Goal: Information Seeking & Learning: Learn about a topic

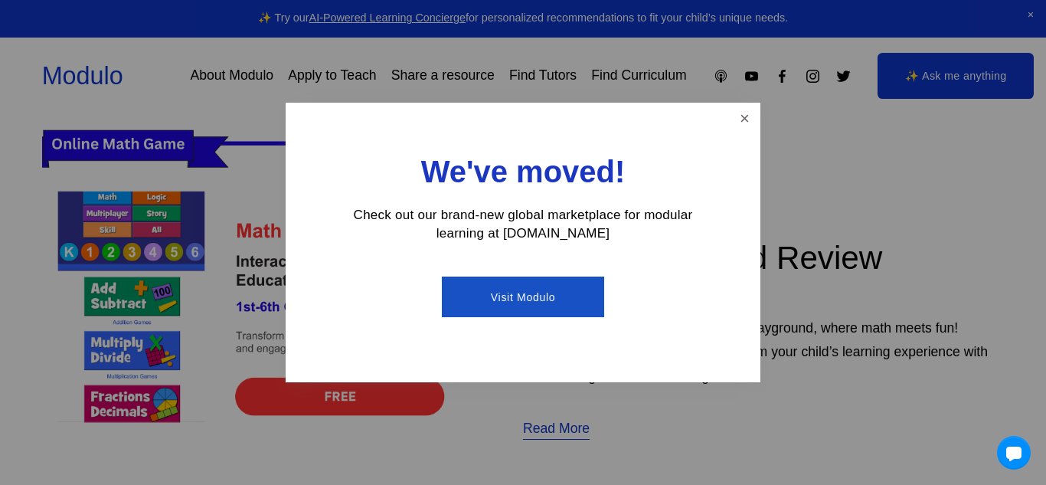
scroll to position [481, 0]
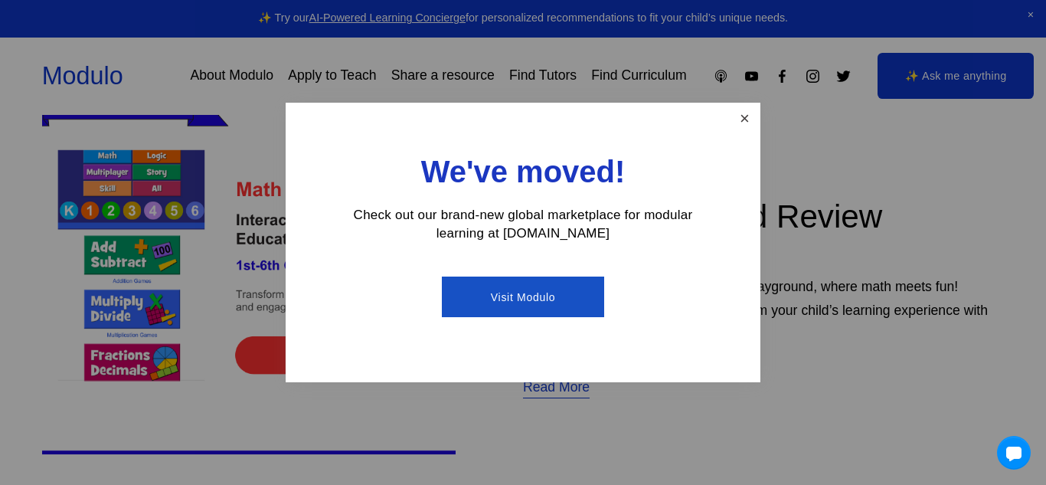
click at [738, 118] on link "Close" at bounding box center [744, 118] width 27 height 27
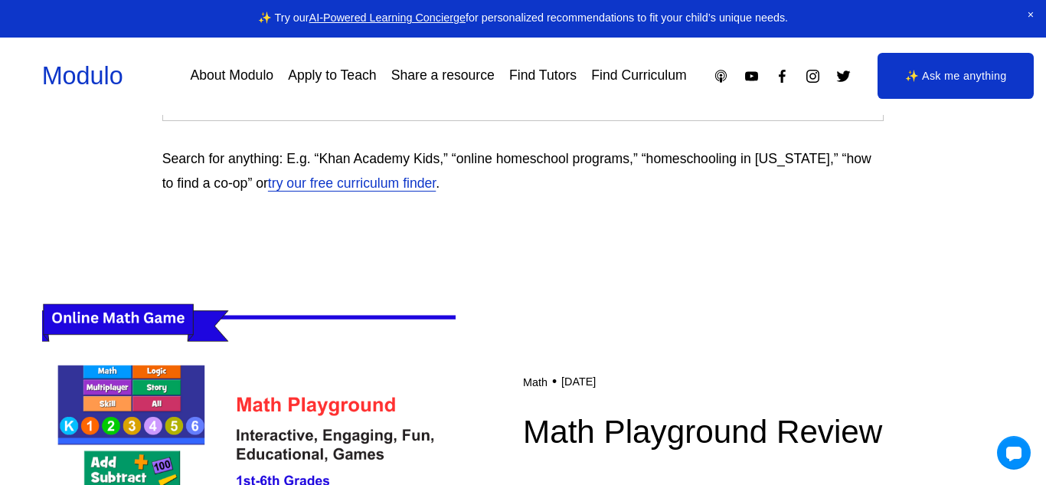
scroll to position [0, 0]
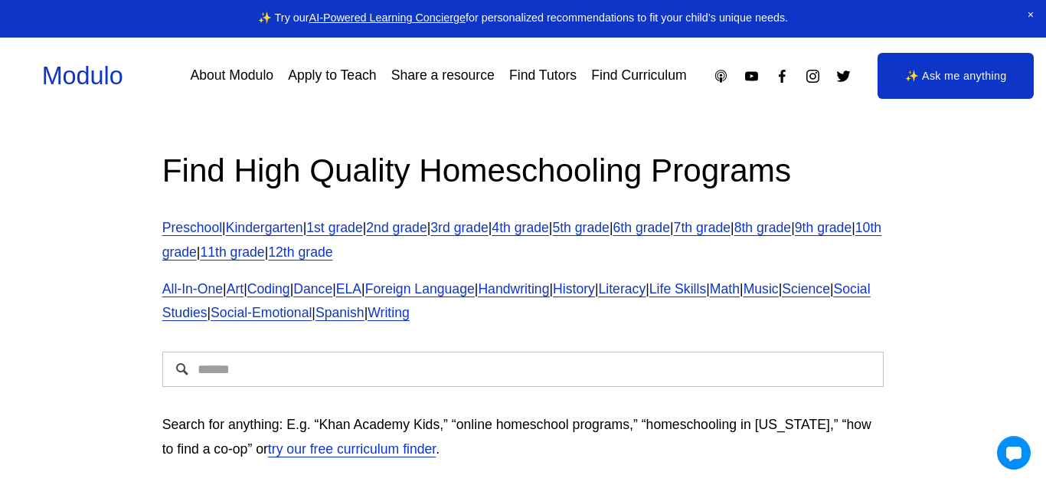
click at [931, 79] on link "✨ Ask me anything" at bounding box center [956, 76] width 156 height 46
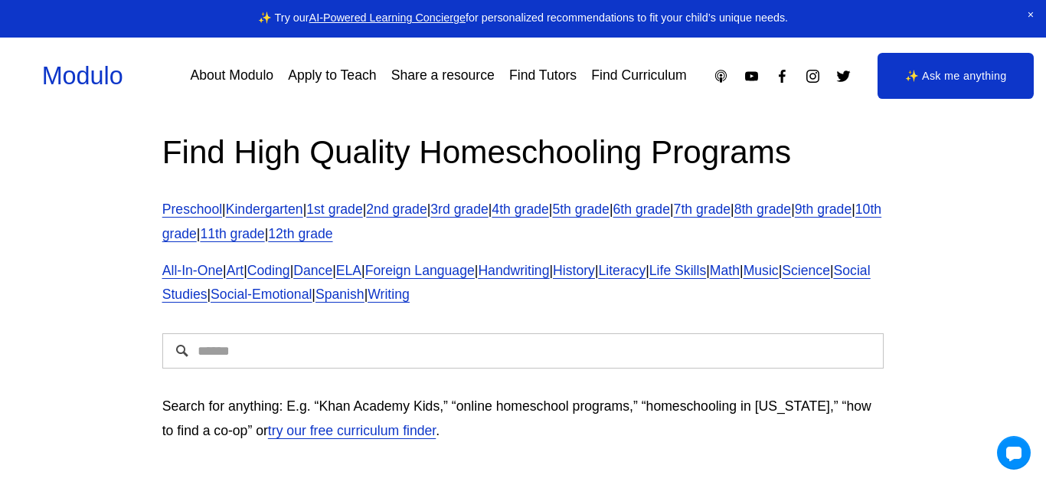
scroll to position [16, 0]
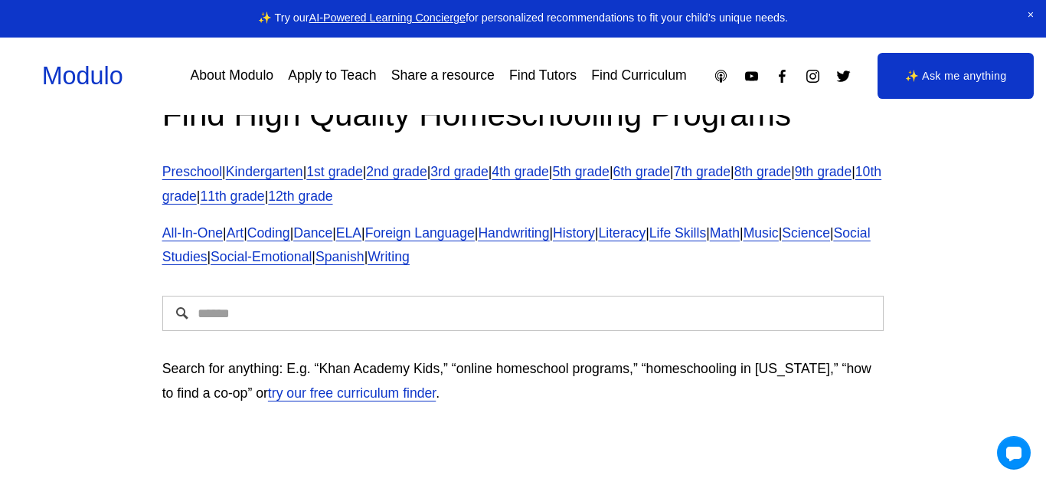
scroll to position [57, 0]
click at [349, 345] on div "Search for anything: E.g. “Khan Academy Kids,” “online homeschool programs,” “h…" at bounding box center [523, 380] width 748 height 75
click at [332, 322] on input "Search" at bounding box center [523, 312] width 722 height 35
type input "**********"
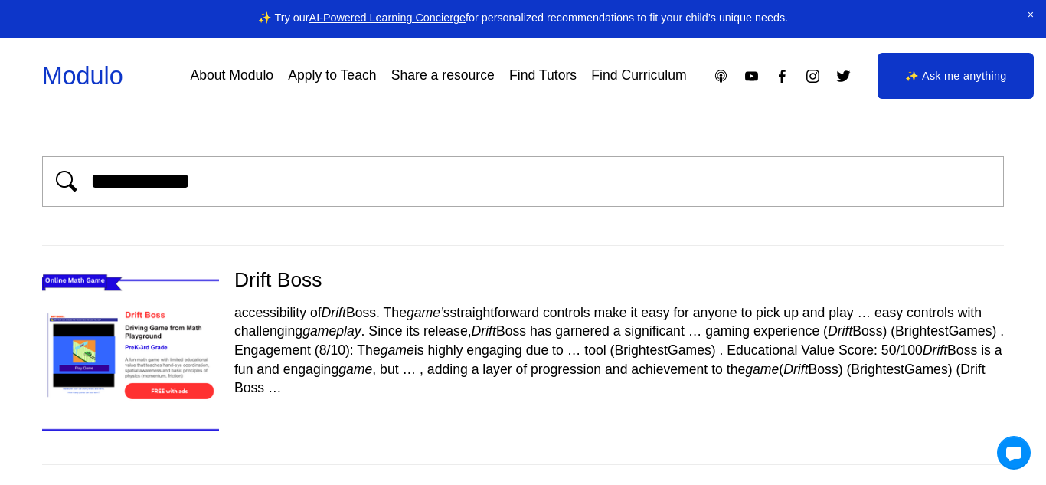
click at [285, 232] on div "**********" at bounding box center [523, 310] width 963 height 308
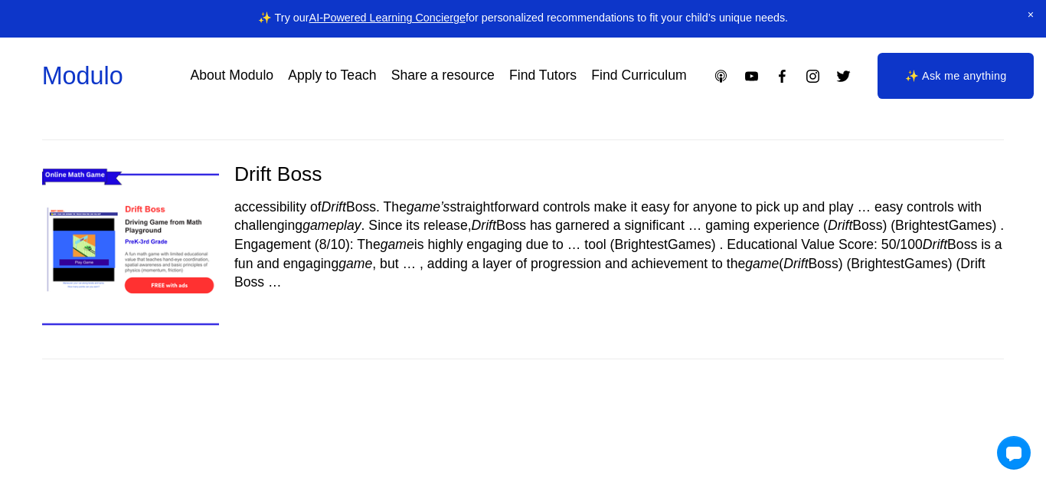
scroll to position [97, 0]
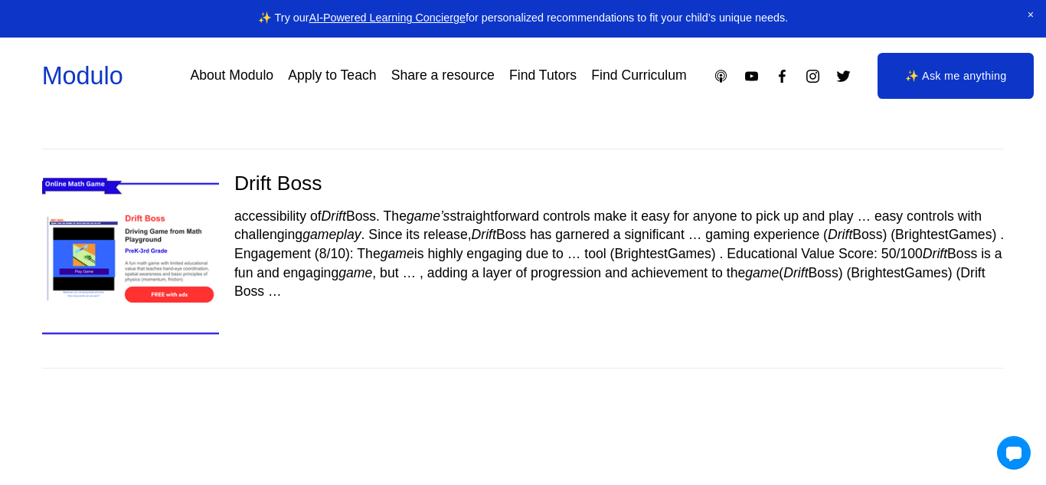
click at [145, 273] on img at bounding box center [130, 258] width 211 height 177
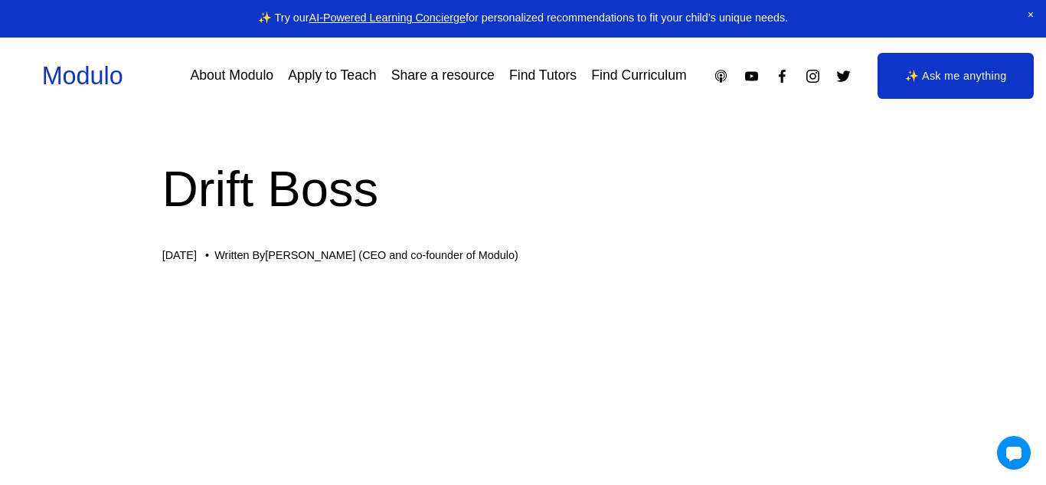
scroll to position [6, 0]
